Goal: Check status: Check status

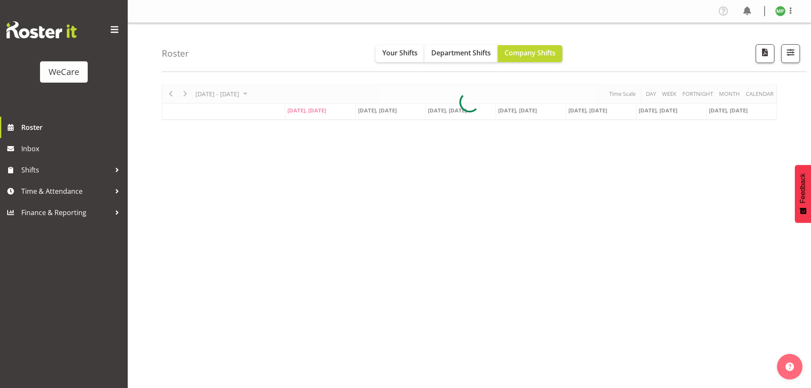
select select "location"
click at [794, 50] on span "button" at bounding box center [790, 52] width 11 height 11
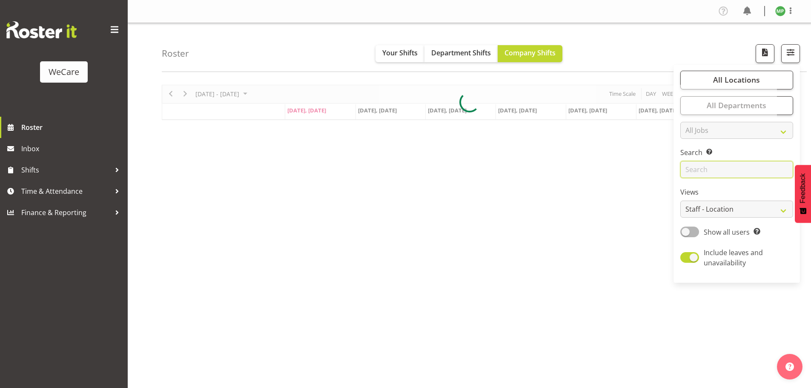
click at [718, 164] on input "text" at bounding box center [737, 169] width 113 height 17
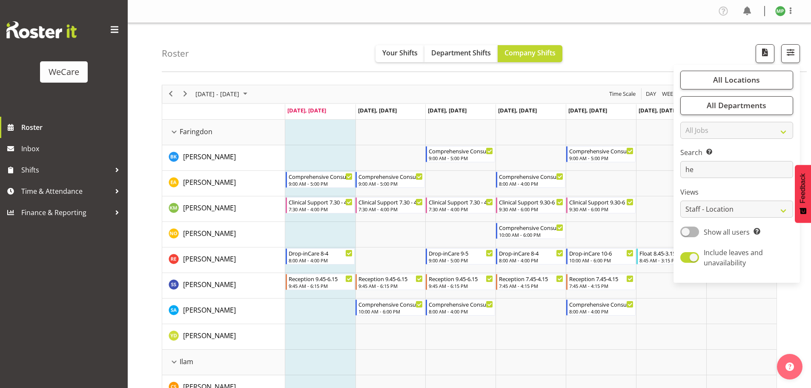
click at [305, 64] on div "Roster Your Shifts Department Shifts Company Shifts All Locations Clear Busines…" at bounding box center [484, 47] width 645 height 49
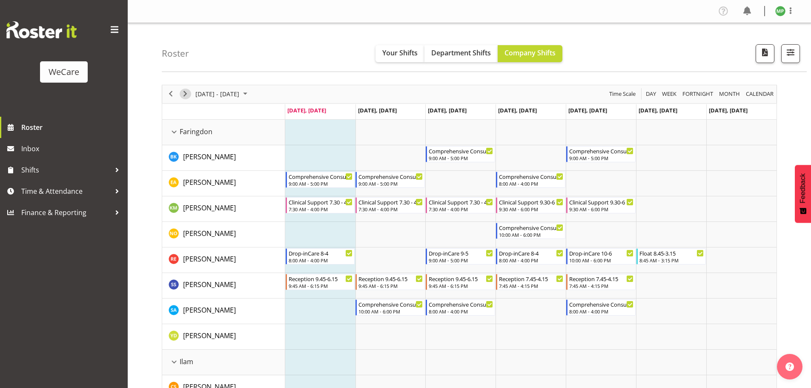
click at [187, 92] on span "Next" at bounding box center [185, 94] width 10 height 11
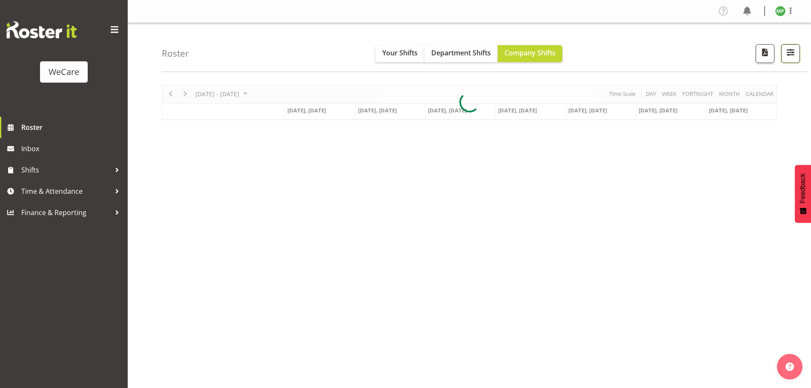
click at [795, 55] on span "button" at bounding box center [790, 52] width 11 height 11
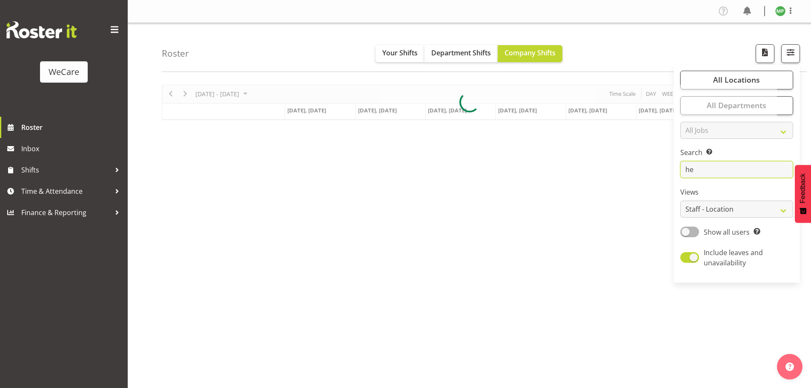
click at [710, 171] on input "he" at bounding box center [737, 169] width 113 height 17
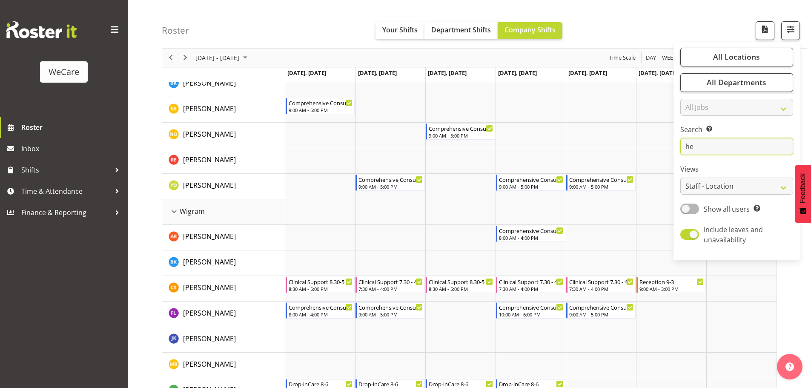
scroll to position [531, 0]
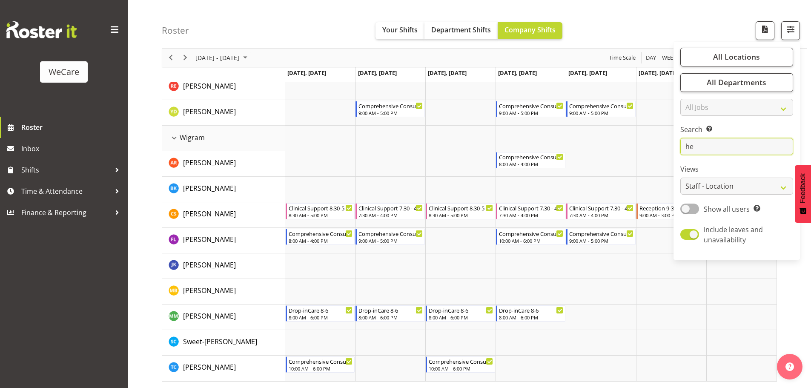
drag, startPoint x: 717, startPoint y: 150, endPoint x: 680, endPoint y: 155, distance: 37.5
click at [680, 155] on div "All Locations Clear Business Support Office [GEOGRAPHIC_DATA] Ilam [GEOGRAPHIC_…" at bounding box center [737, 150] width 127 height 211
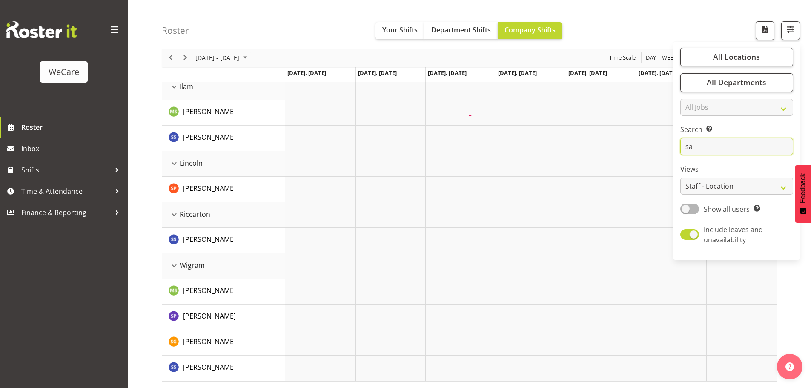
scroll to position [224, 0]
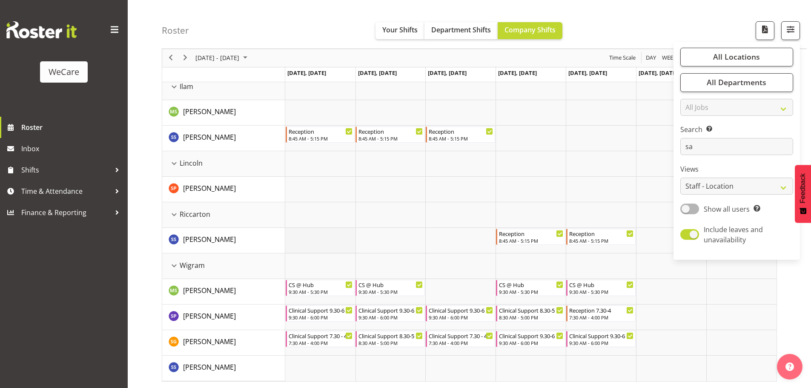
click at [348, 239] on td "Timeline Week of October 13, 2025" at bounding box center [320, 241] width 70 height 26
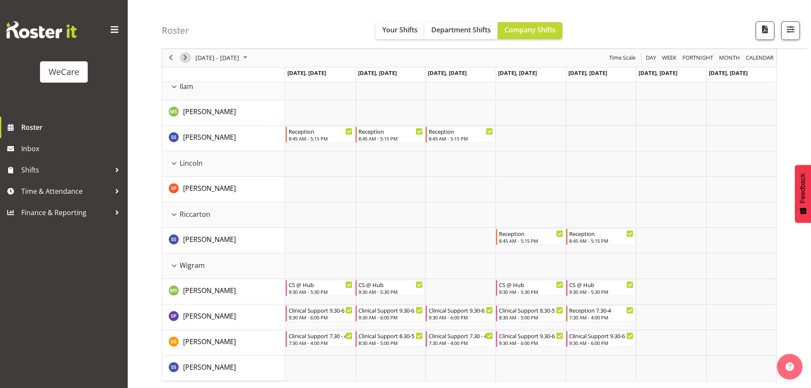
click at [187, 59] on span "Next" at bounding box center [185, 58] width 10 height 11
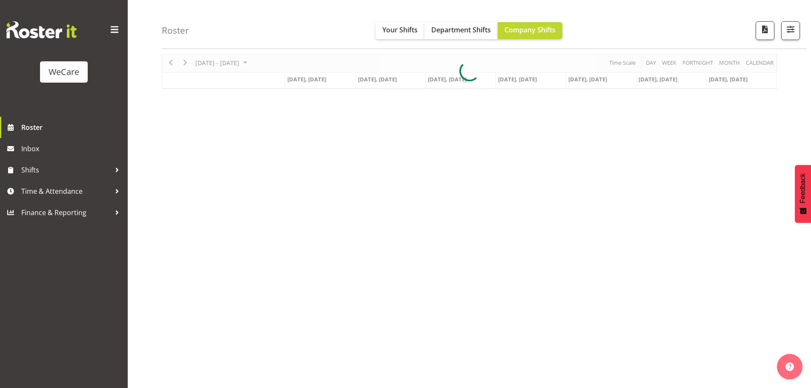
scroll to position [198, 0]
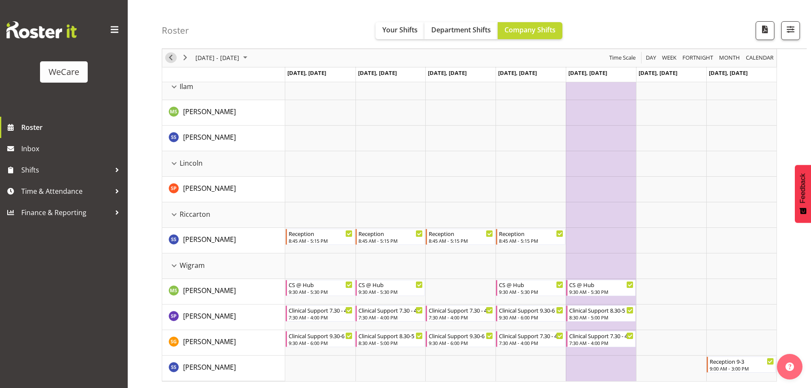
click at [169, 62] on span "Previous" at bounding box center [171, 58] width 10 height 11
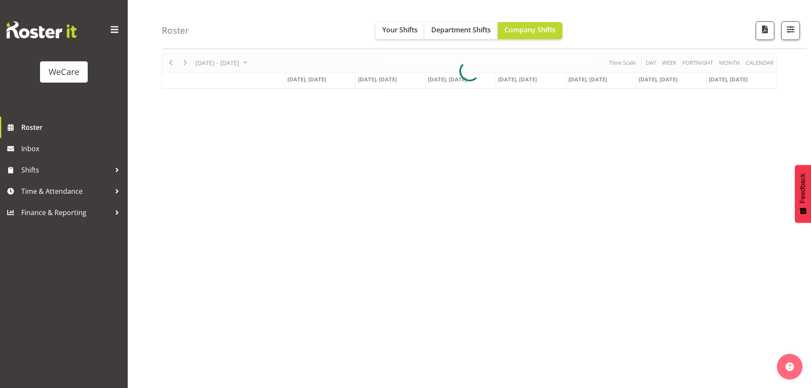
click at [170, 62] on div at bounding box center [470, 71] width 616 height 35
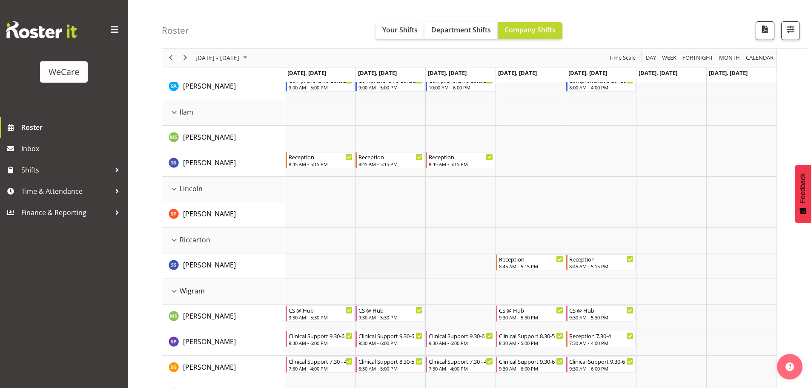
scroll to position [224, 0]
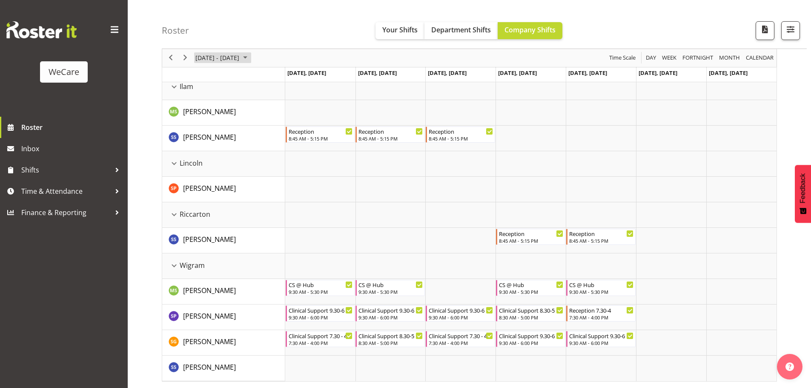
click at [240, 57] on span "[DATE] - [DATE]" at bounding box center [218, 58] width 46 height 11
click at [285, 78] on span "next month" at bounding box center [285, 79] width 15 height 15
click at [791, 38] on button "button" at bounding box center [791, 30] width 19 height 19
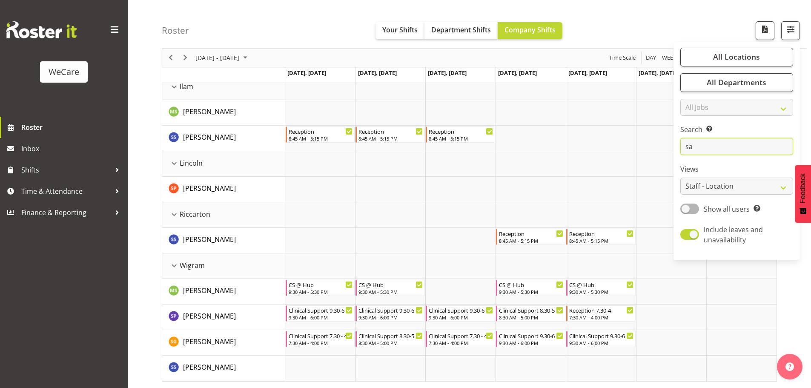
click at [709, 147] on input "sa" at bounding box center [737, 146] width 113 height 17
type input "s"
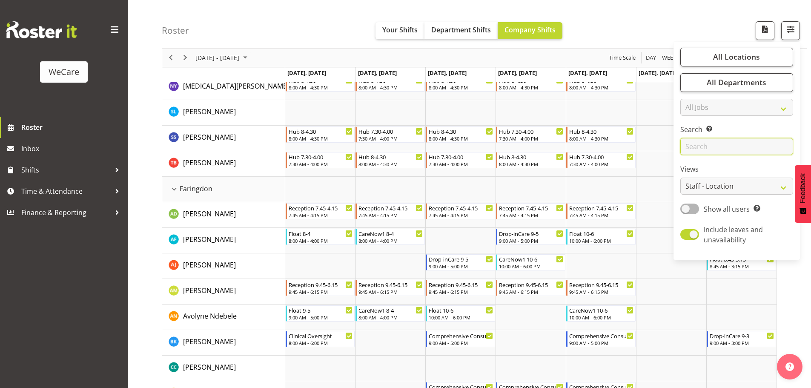
scroll to position [0, 0]
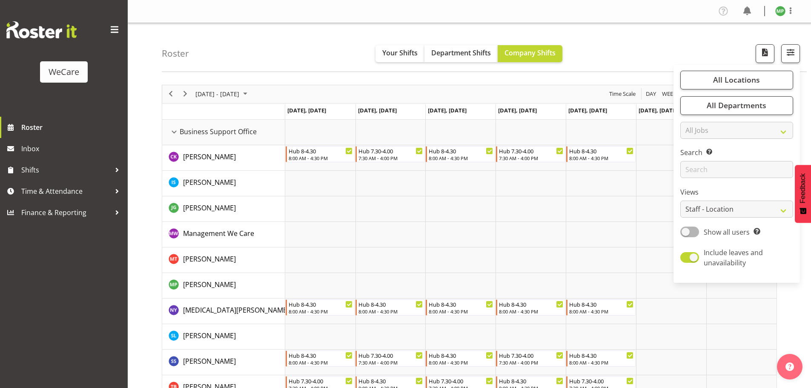
click at [636, 50] on div "Roster Your Shifts Department Shifts Company Shifts All Locations Clear Busines…" at bounding box center [484, 47] width 645 height 49
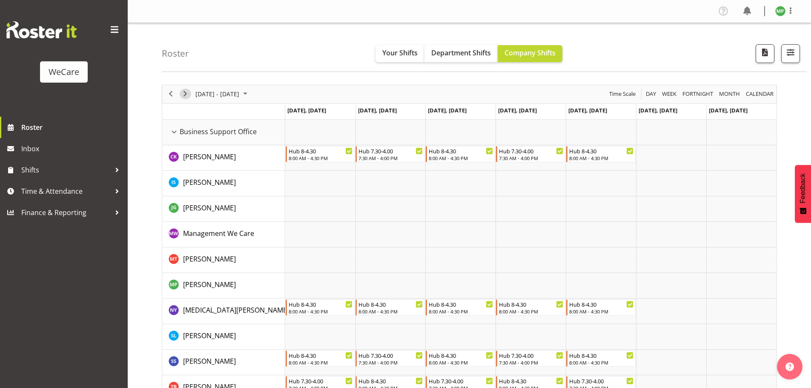
click at [184, 95] on span "Next" at bounding box center [185, 94] width 10 height 11
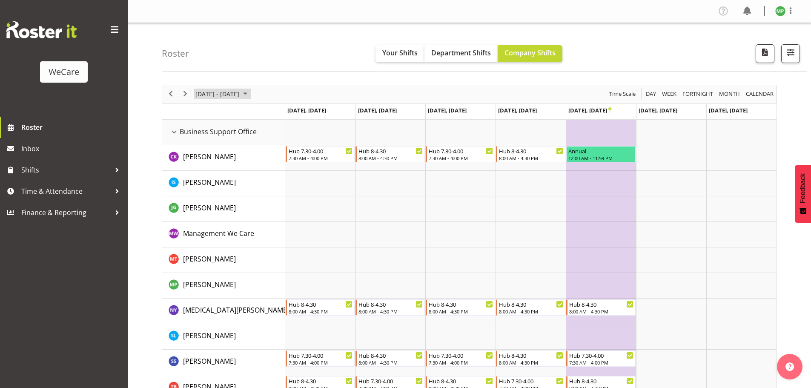
click at [250, 95] on span "October 2025" at bounding box center [245, 94] width 10 height 11
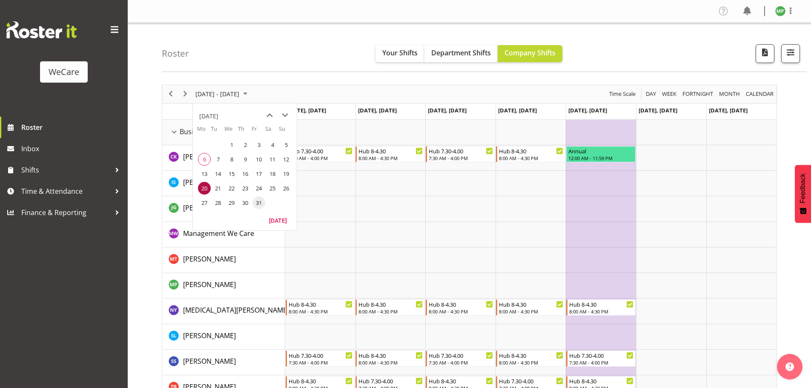
click at [263, 204] on span "31" at bounding box center [259, 202] width 13 height 13
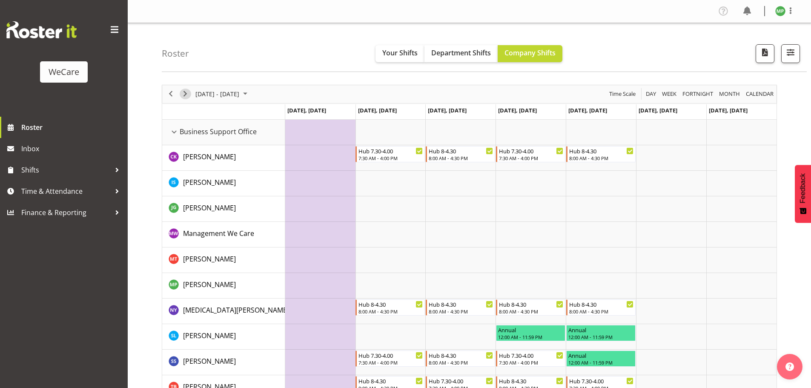
click at [184, 94] on span "Next" at bounding box center [185, 94] width 10 height 11
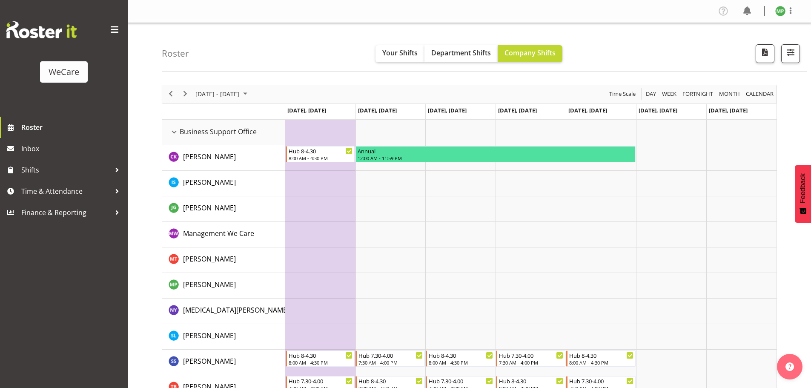
scroll to position [43, 0]
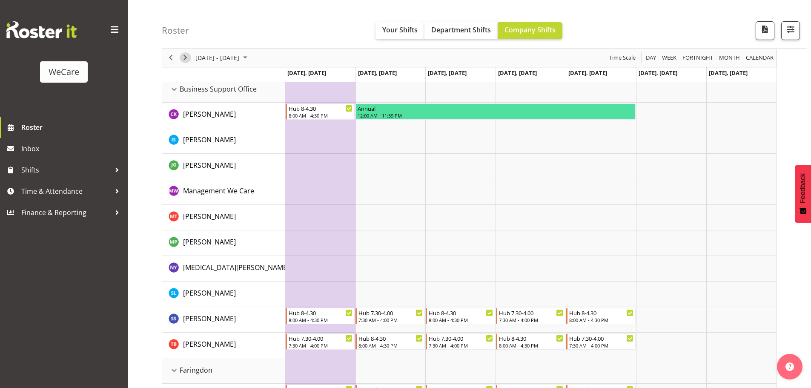
click at [186, 61] on span "Next" at bounding box center [185, 58] width 10 height 11
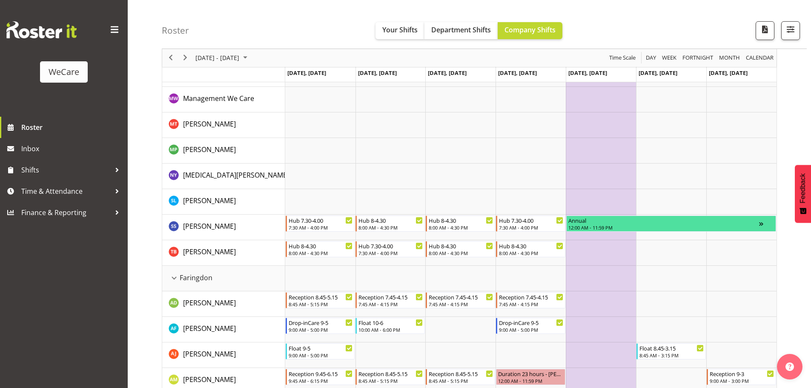
scroll to position [128, 0]
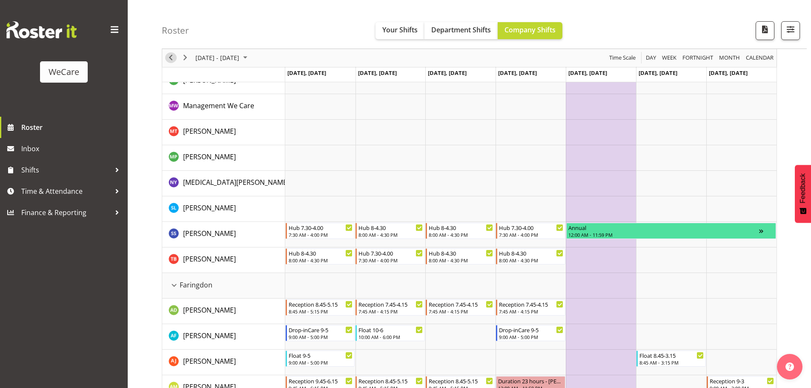
click at [176, 58] on button "Previous" at bounding box center [171, 58] width 12 height 11
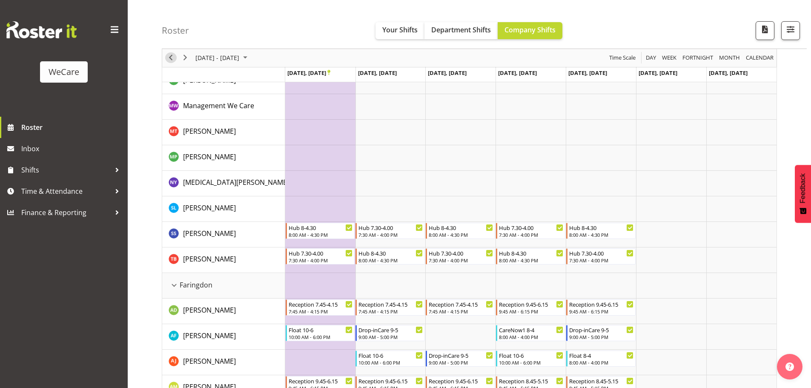
click at [170, 59] on span "Previous" at bounding box center [171, 58] width 10 height 11
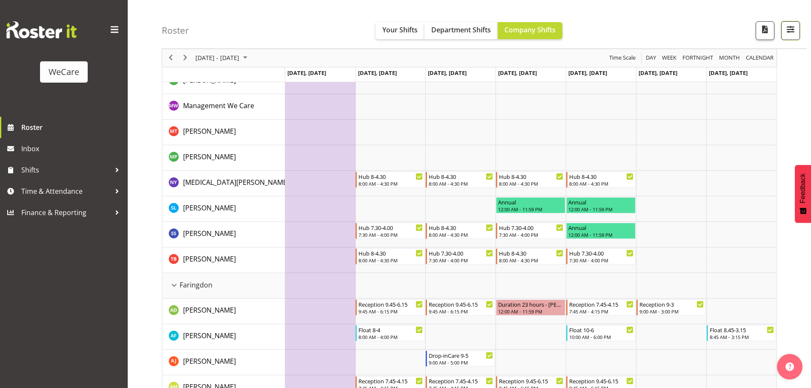
click at [795, 31] on span "button" at bounding box center [790, 29] width 11 height 11
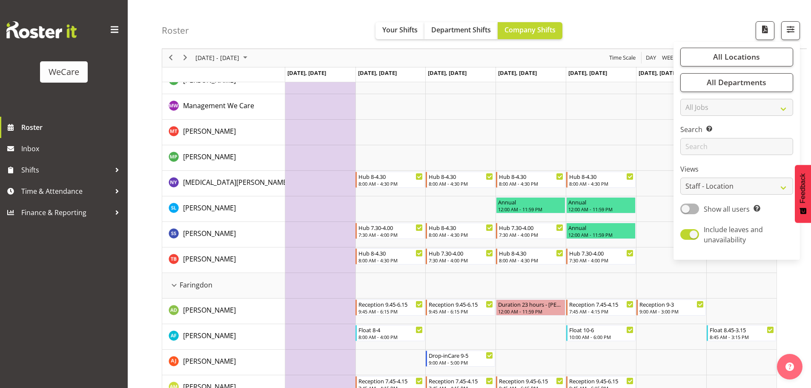
click at [665, 26] on div "Roster Your Shifts Department Shifts Company Shifts All Locations Clear Busines…" at bounding box center [484, 24] width 645 height 49
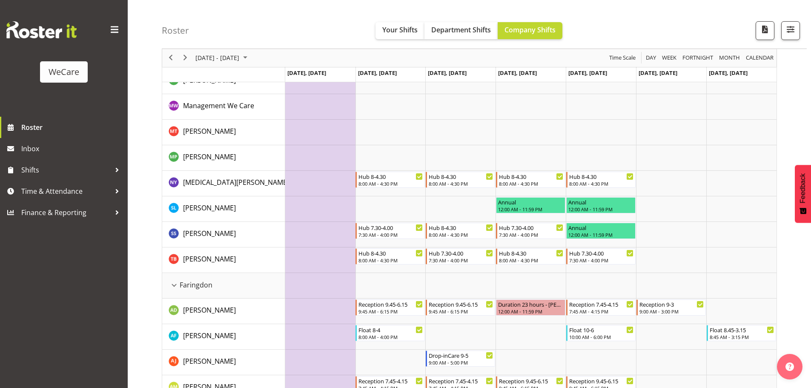
click at [682, 20] on div "Roster Your Shifts Department Shifts Company Shifts All Locations Clear Busines…" at bounding box center [484, 24] width 645 height 49
click at [631, 13] on div "Roster Your Shifts Department Shifts Company Shifts All Locations Clear Busines…" at bounding box center [484, 24] width 645 height 49
